Goal: Task Accomplishment & Management: Manage account settings

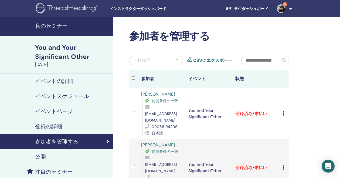
scroll to position [49, 0]
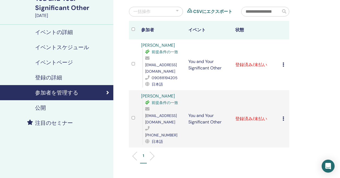
click at [282, 62] on icon at bounding box center [283, 64] width 2 height 4
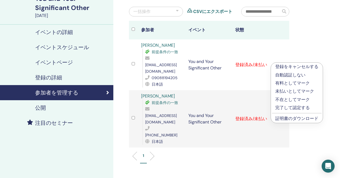
click at [295, 118] on link "証明書のダウンロード" at bounding box center [296, 118] width 43 height 6
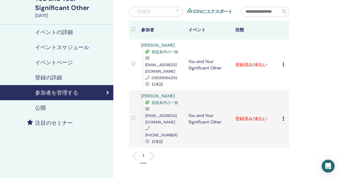
click at [284, 62] on icon at bounding box center [283, 64] width 2 height 4
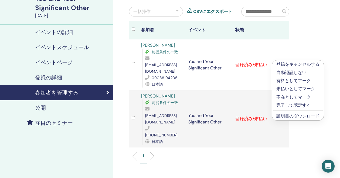
click at [290, 81] on p "有料としてマーク" at bounding box center [297, 80] width 43 height 6
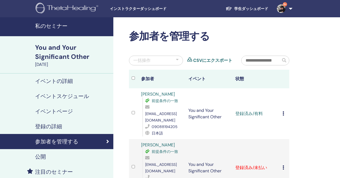
scroll to position [49, 0]
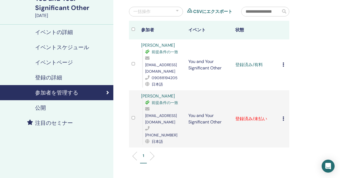
click at [283, 116] on icon at bounding box center [283, 118] width 2 height 4
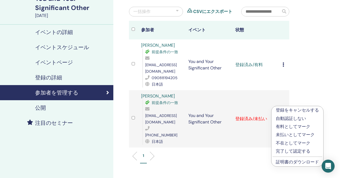
click at [291, 125] on p "有料としてマーク" at bounding box center [296, 126] width 43 height 6
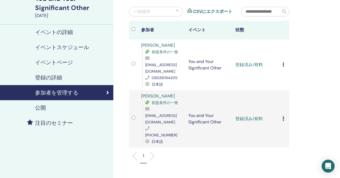
scroll to position [49, 0]
click at [283, 116] on icon at bounding box center [283, 118] width 2 height 4
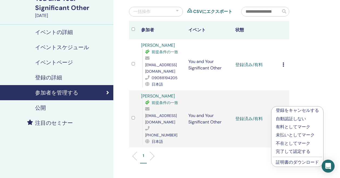
click at [284, 163] on link "証明書のダウンロード" at bounding box center [296, 162] width 43 height 6
